Goal: Navigation & Orientation: Go to known website

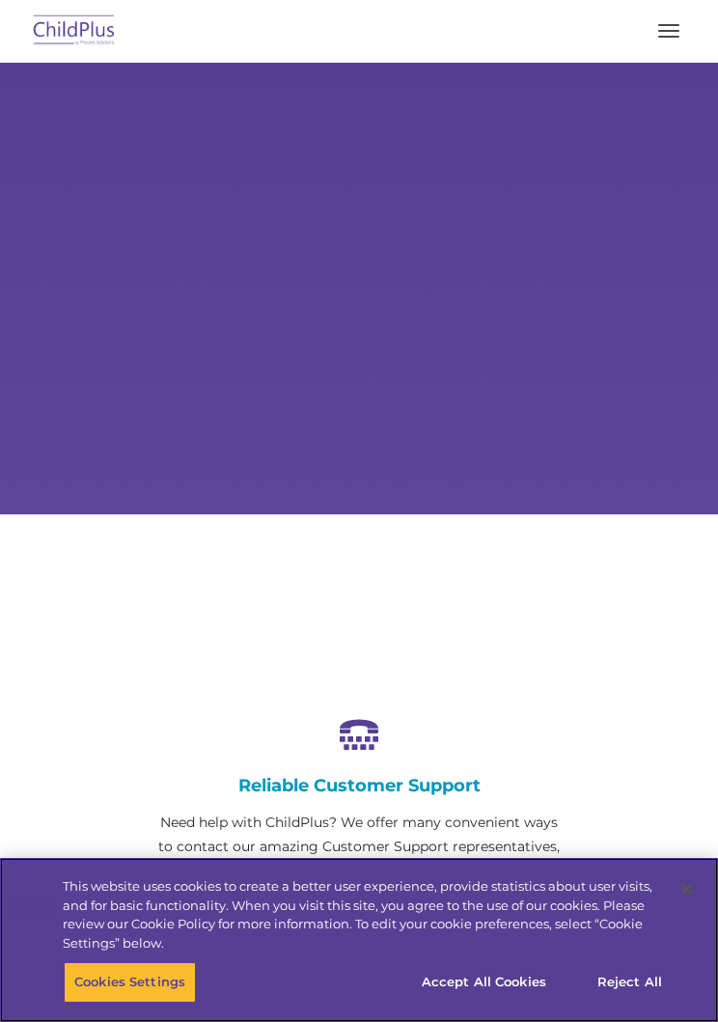
select select "MEDIUM"
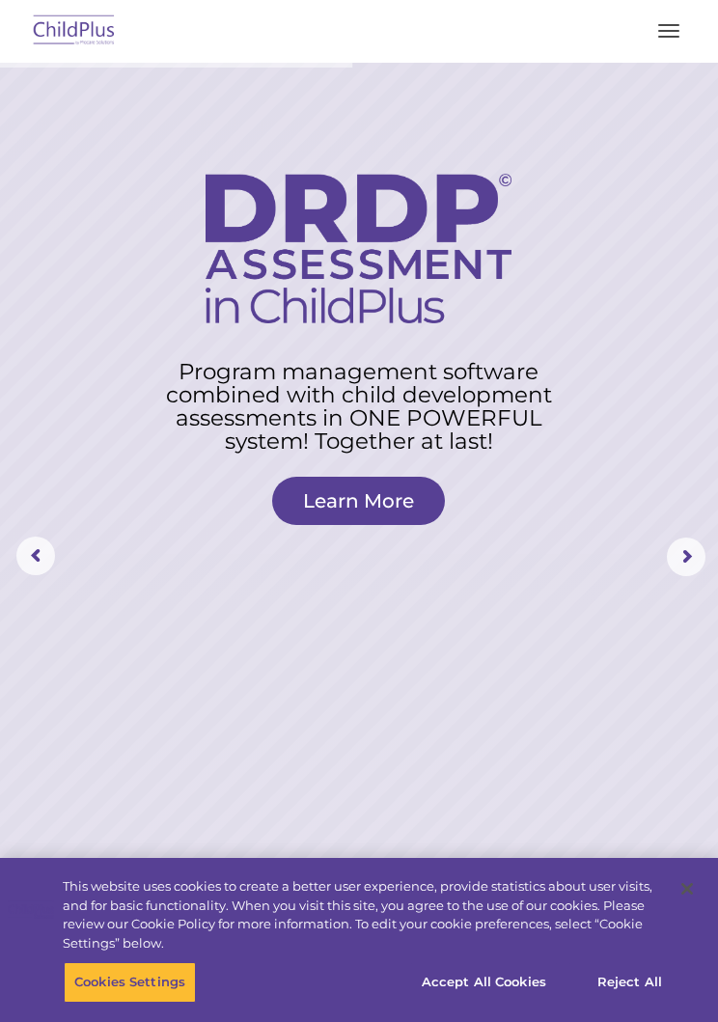
click at [117, 7] on nav "Download Support | Schedule A Demo  MENU MENU Software ChildPlus: The original…" at bounding box center [359, 31] width 718 height 63
click at [95, 42] on img at bounding box center [74, 31] width 91 height 45
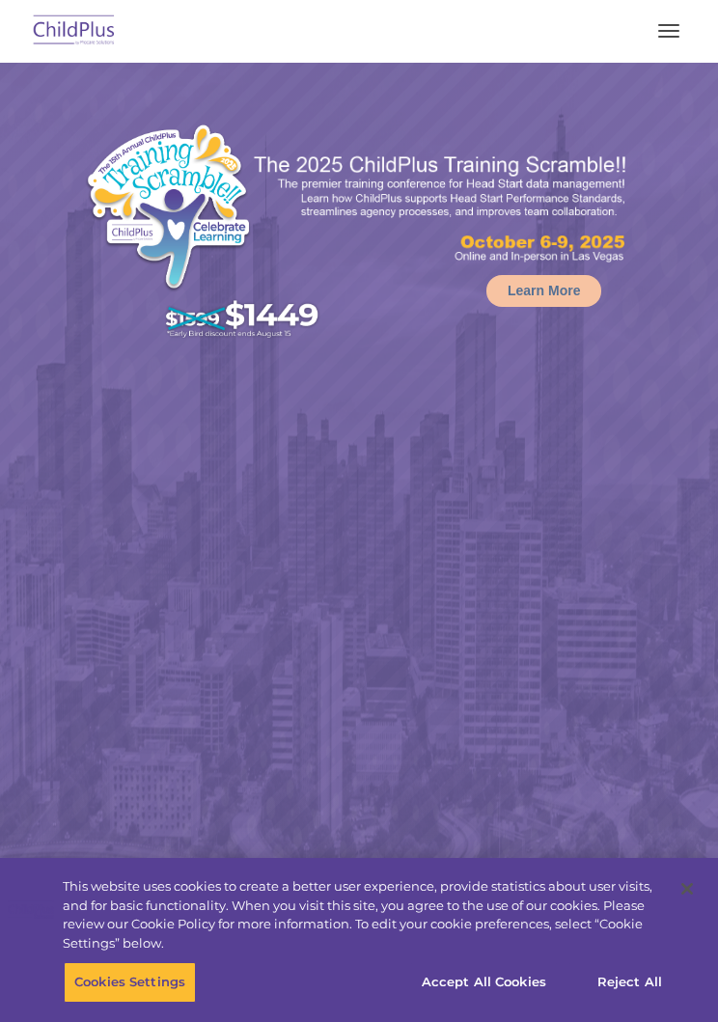
select select "MEDIUM"
